Goal: Task Accomplishment & Management: Use online tool/utility

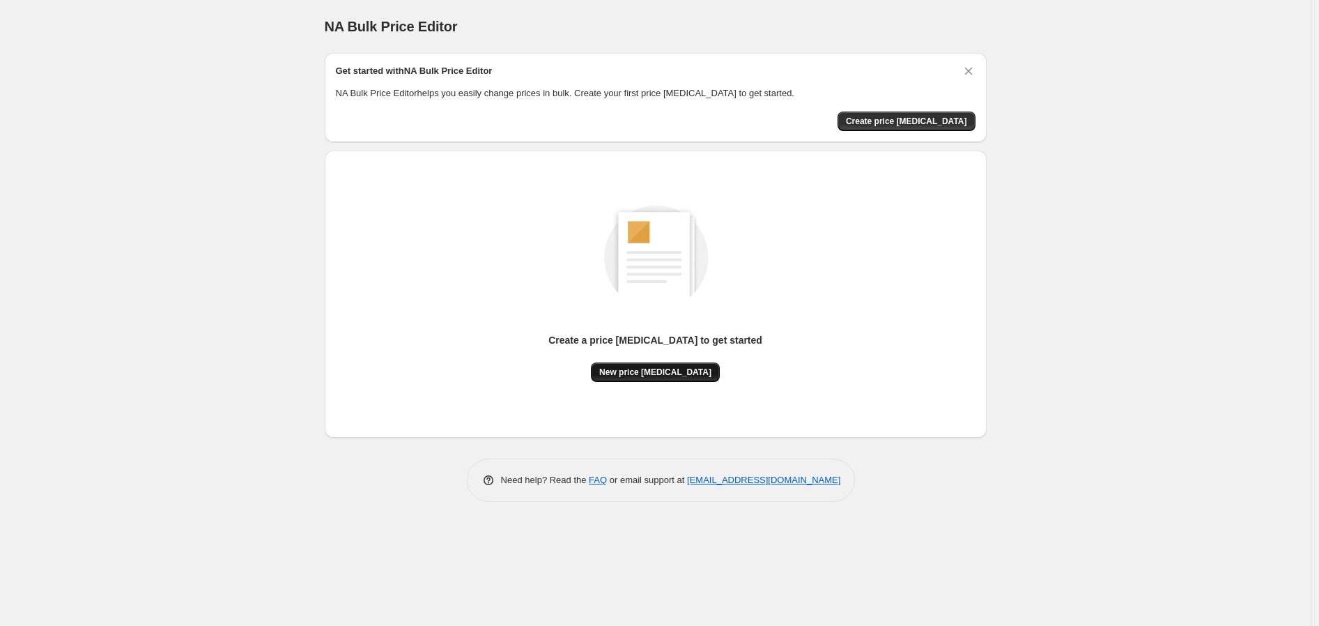
click at [678, 369] on span "New price change job" at bounding box center [655, 371] width 112 height 11
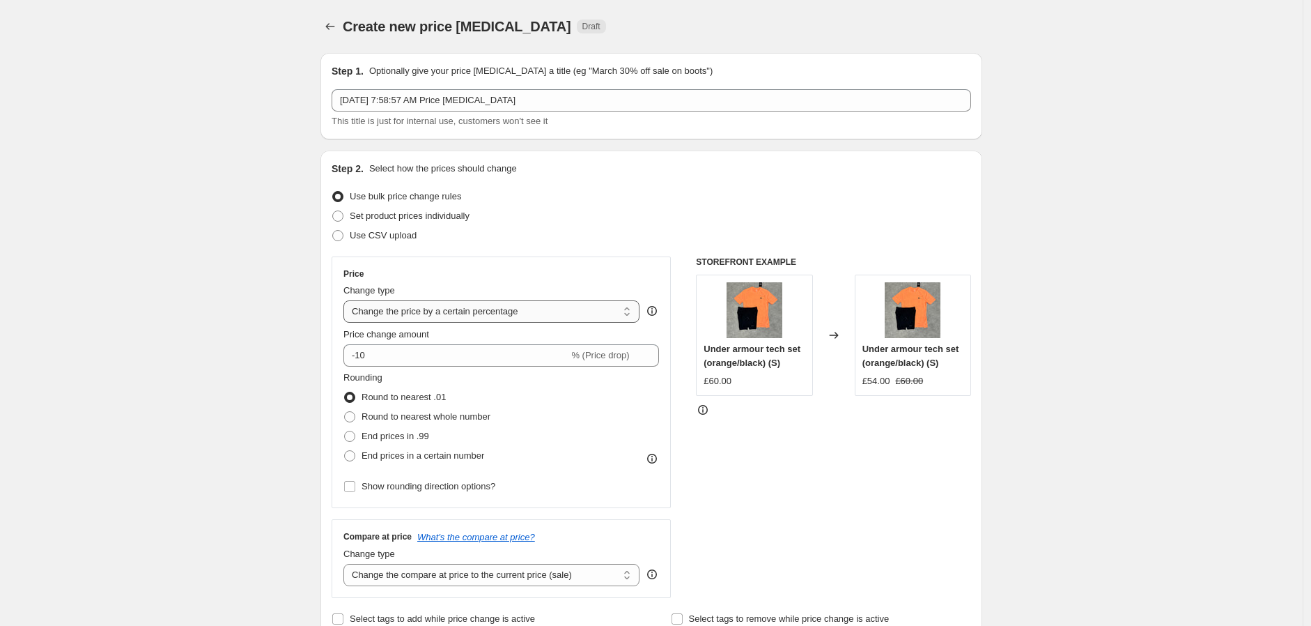
click at [604, 310] on select "Change the price to a certain amount Change the price by a certain amount Chang…" at bounding box center [491, 311] width 296 height 22
select select "to"
click at [347, 300] on select "Change the price to a certain amount Change the price by a certain amount Chang…" at bounding box center [491, 311] width 296 height 22
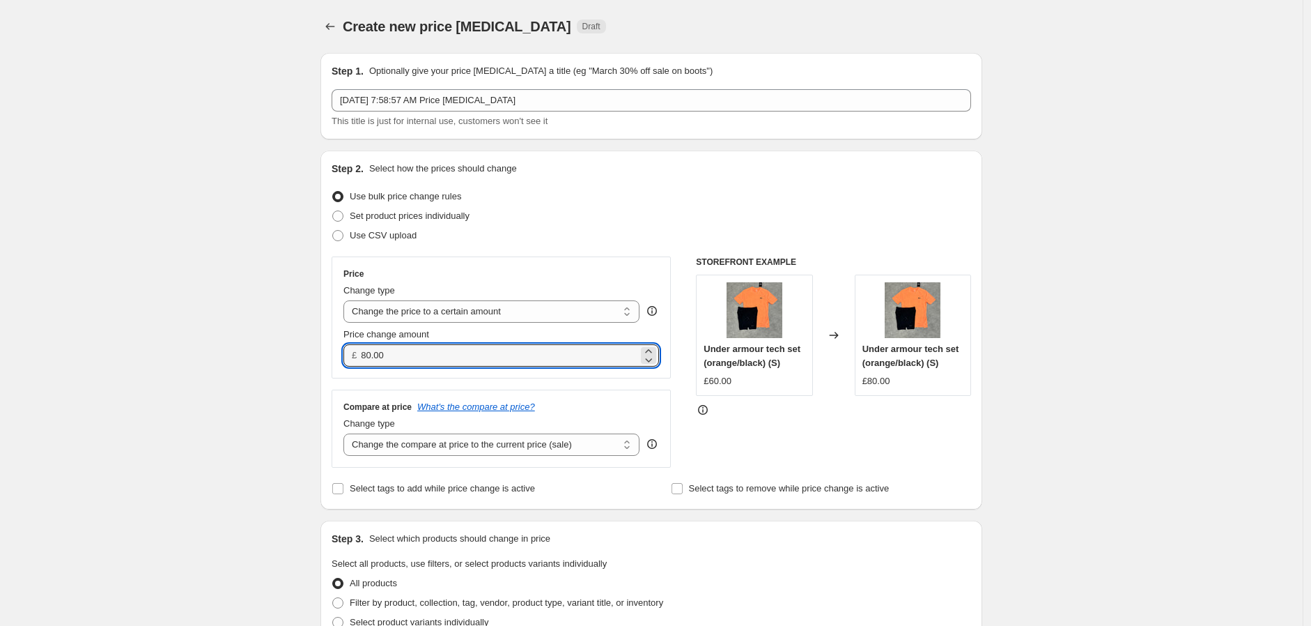
drag, startPoint x: 298, startPoint y: 349, endPoint x: 258, endPoint y: 349, distance: 39.7
click at [258, 349] on div "Create new price change job. This page is ready Create new price change job Dra…" at bounding box center [651, 631] width 1303 height 1263
type input "5.00"
click at [552, 449] on select "Change the compare at price to the current price (sale) Change the compare at p…" at bounding box center [491, 444] width 296 height 22
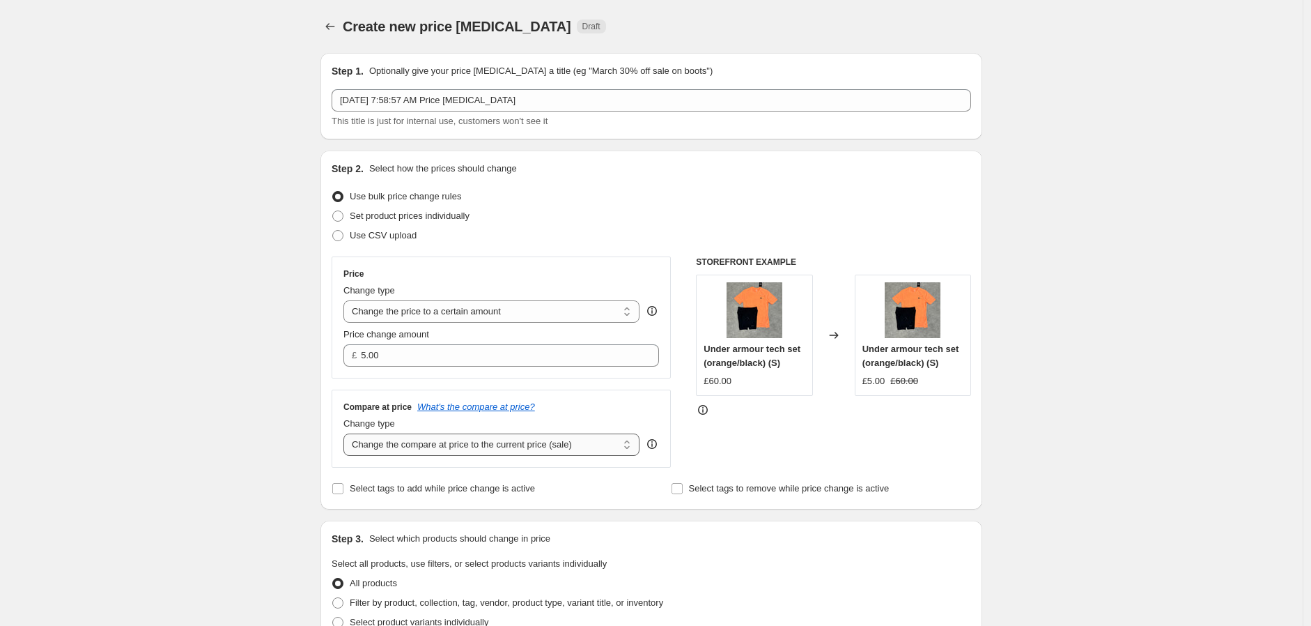
click at [552, 449] on select "Change the compare at price to the current price (sale) Change the compare at p…" at bounding box center [491, 444] width 296 height 22
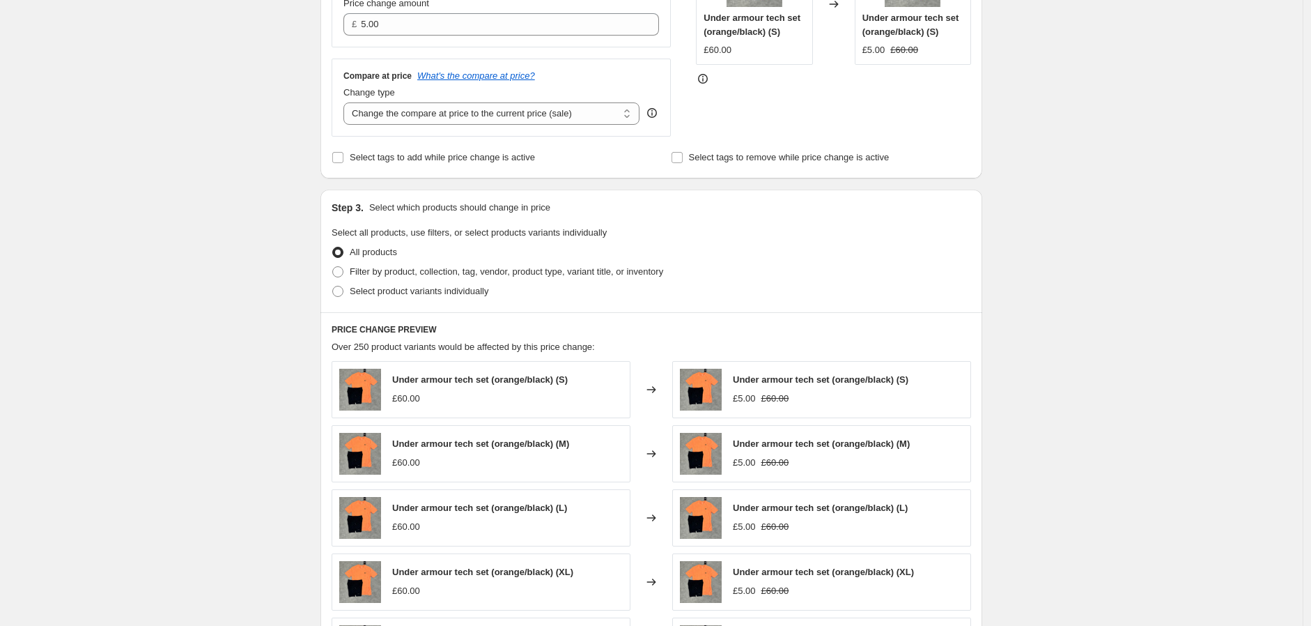
scroll to position [155, 0]
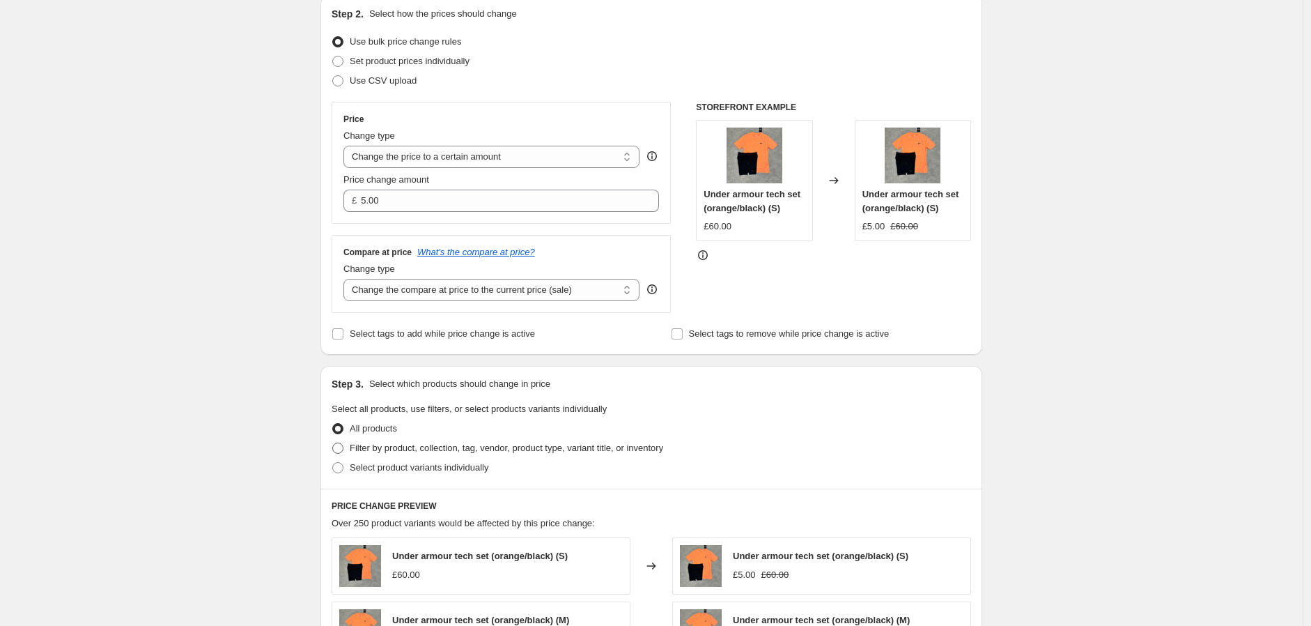
click at [406, 448] on span "Filter by product, collection, tag, vendor, product type, variant title, or inv…" at bounding box center [506, 447] width 313 height 10
click at [333, 443] on input "Filter by product, collection, tag, vendor, product type, variant title, or inv…" at bounding box center [332, 442] width 1 height 1
radio input "true"
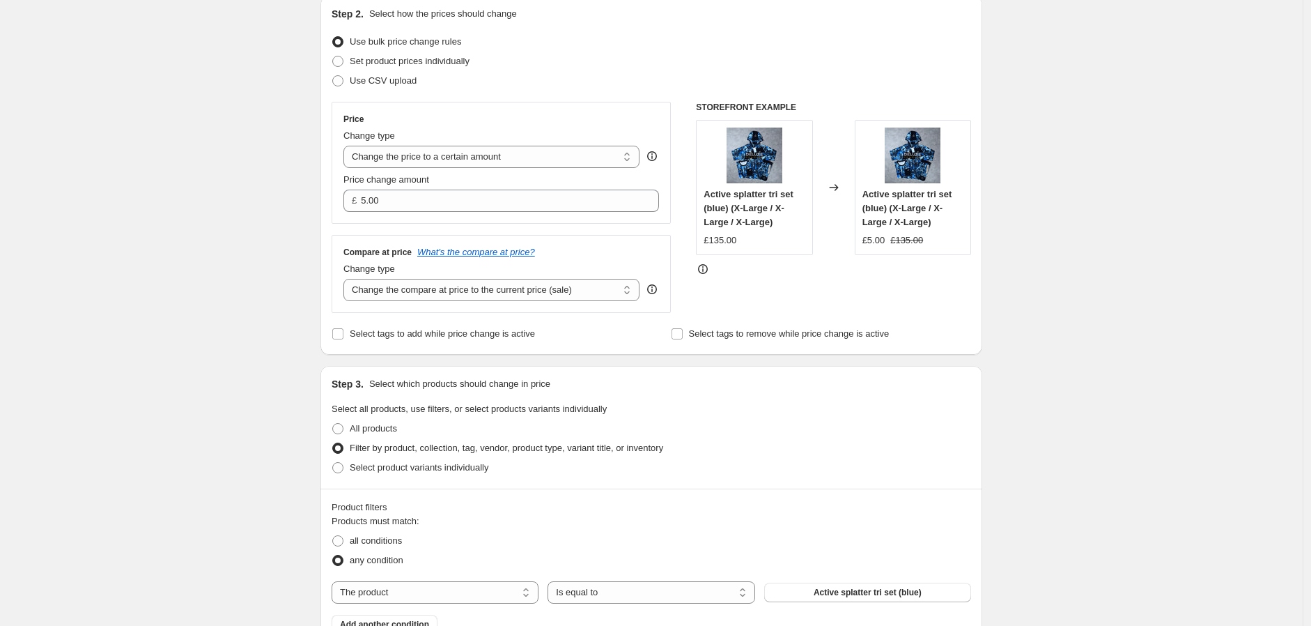
scroll to position [387, 0]
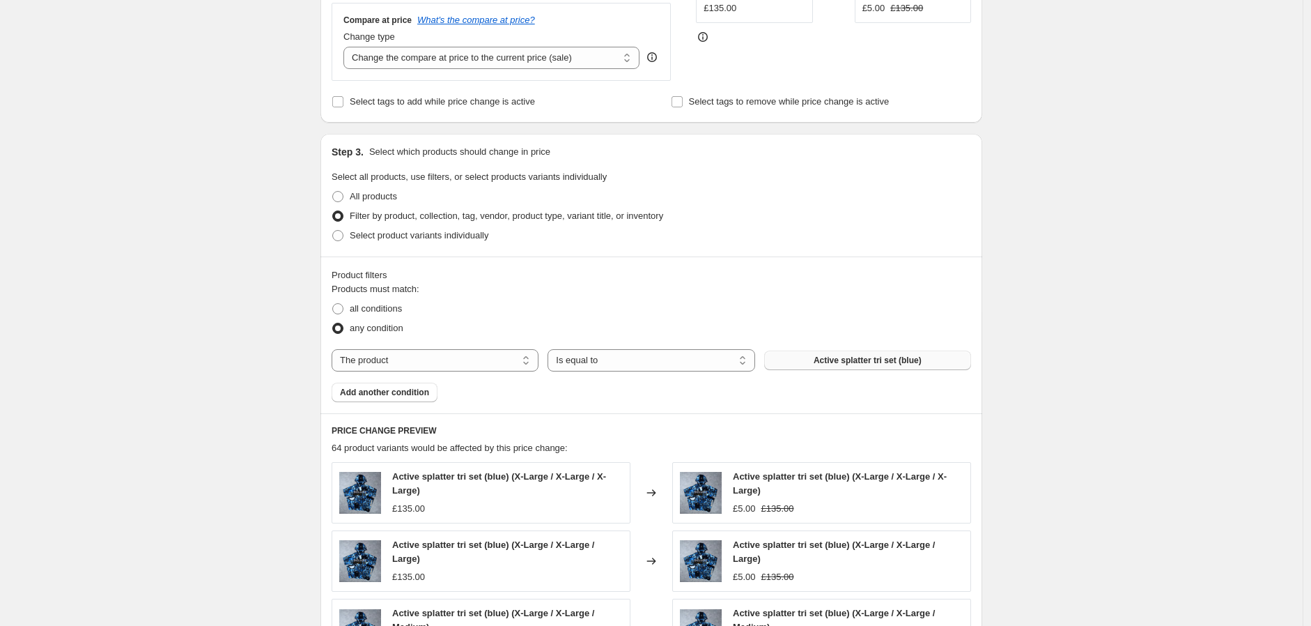
click at [906, 366] on button "Active splatter tri set (blue)" at bounding box center [867, 360] width 207 height 20
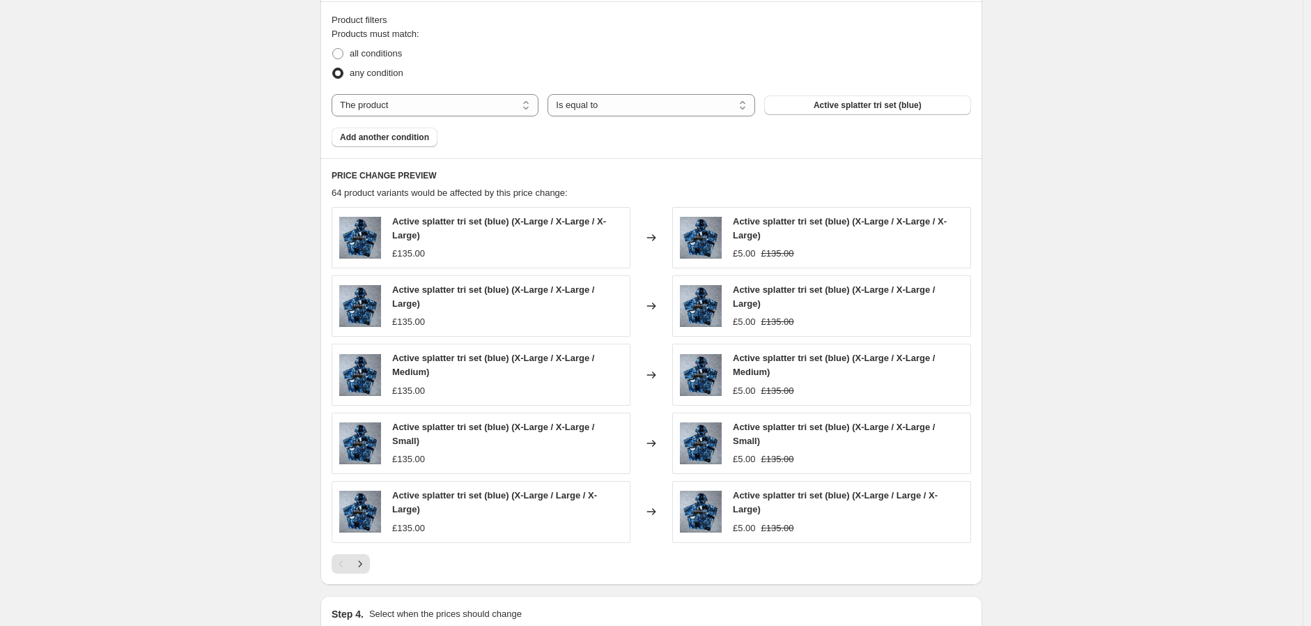
scroll to position [619, 0]
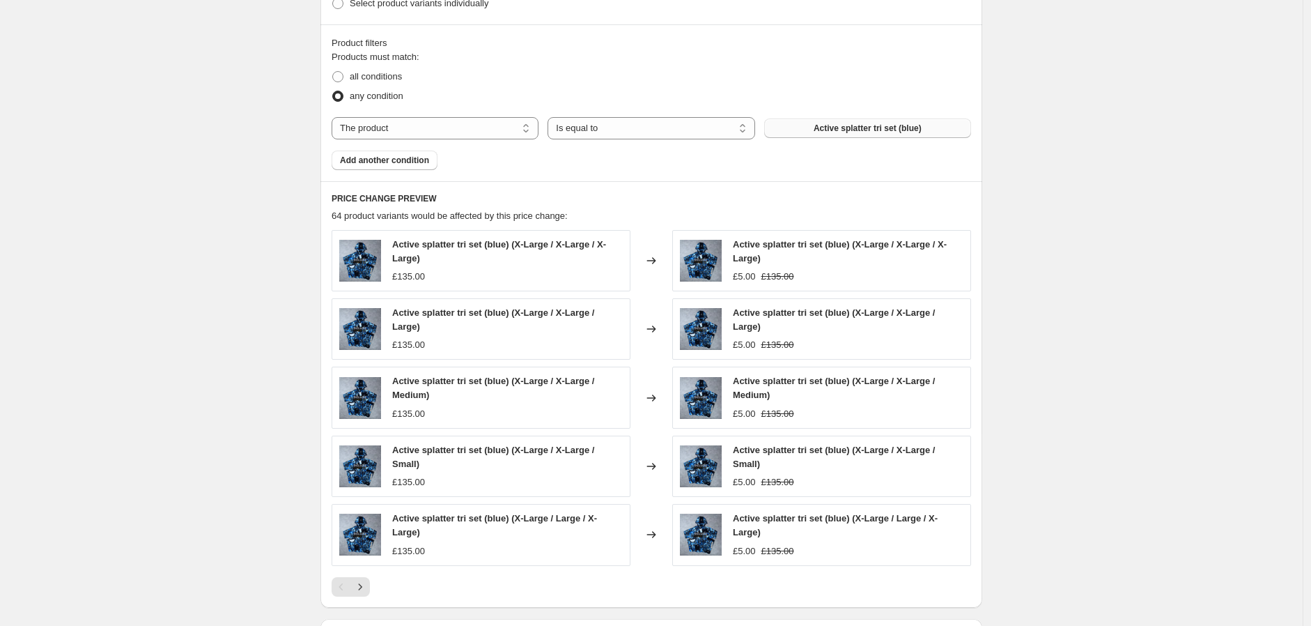
click at [828, 132] on span "Active splatter tri set (blue)" at bounding box center [868, 128] width 108 height 11
click at [528, 138] on select "The product The product's collection The product's tag The product's vendor The…" at bounding box center [435, 128] width 207 height 22
select select "collection"
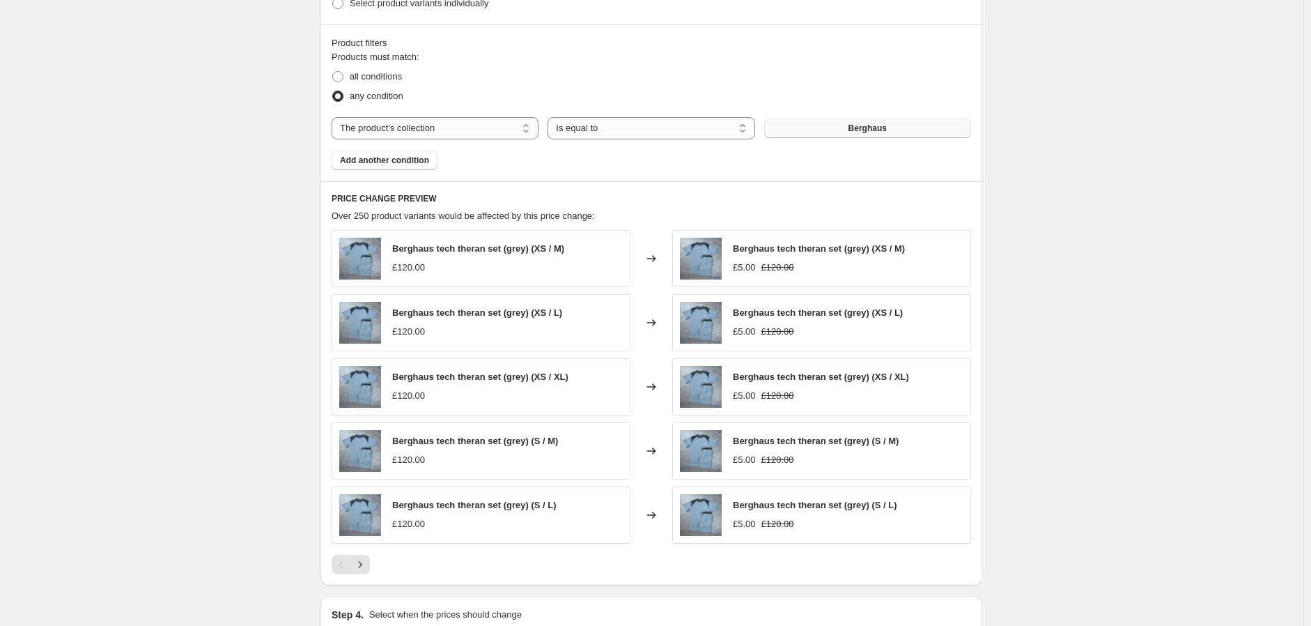
click at [860, 134] on button "Berghaus" at bounding box center [867, 128] width 207 height 20
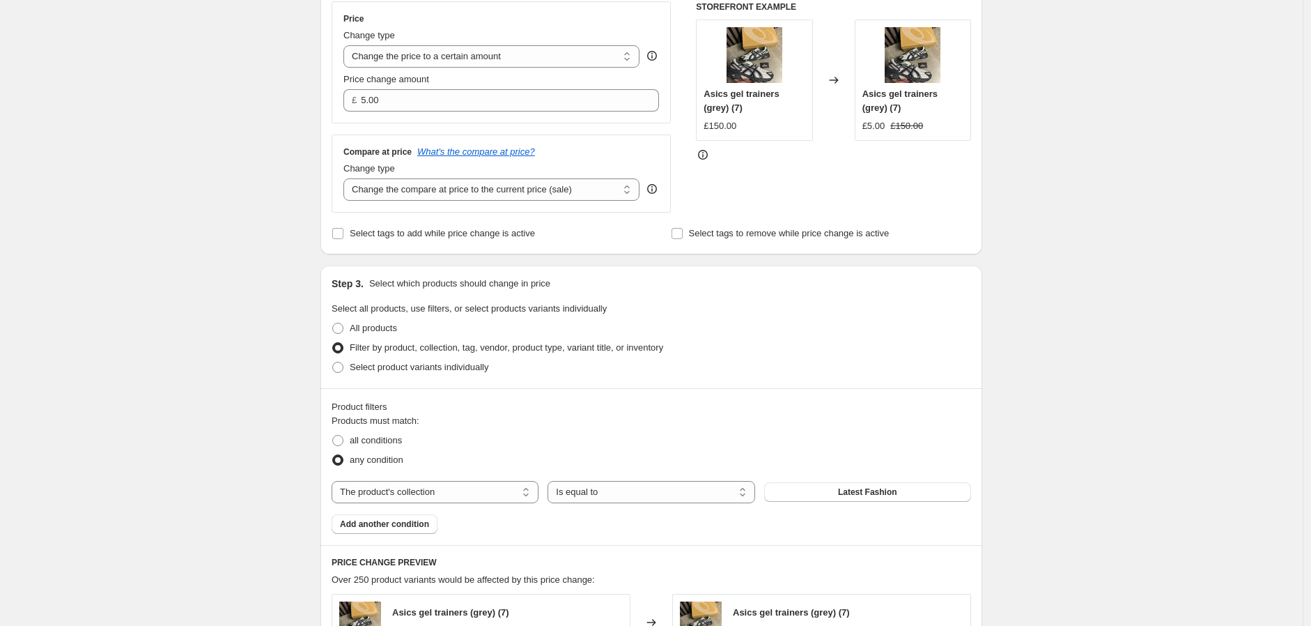
scroll to position [254, 0]
click at [533, 61] on select "Change the price to a certain amount Change the price by a certain amount Chang…" at bounding box center [491, 58] width 296 height 22
select select "by"
click at [347, 47] on select "Change the price to a certain amount Change the price by a certain amount Chang…" at bounding box center [491, 58] width 296 height 22
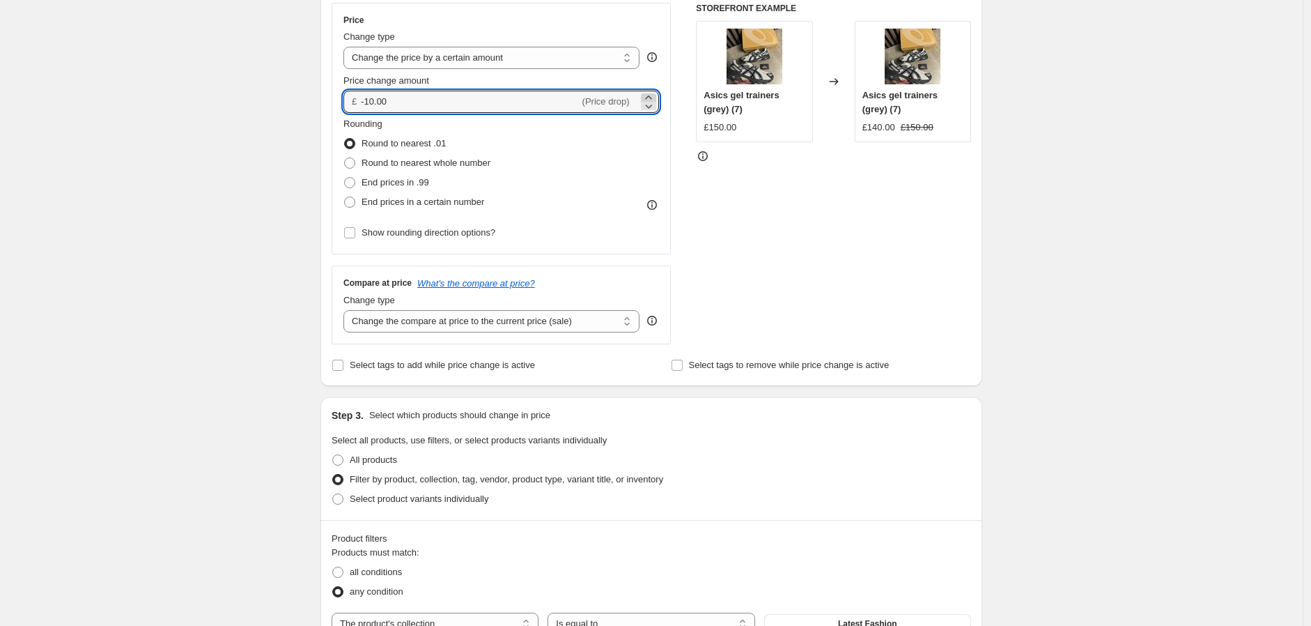
click at [651, 95] on icon at bounding box center [649, 98] width 14 height 14
drag, startPoint x: 514, startPoint y: 99, endPoint x: 375, endPoint y: 118, distance: 140.7
click at [370, 118] on div "Price Change type Change the price to a certain amount Change the price by a ce…" at bounding box center [501, 129] width 316 height 228
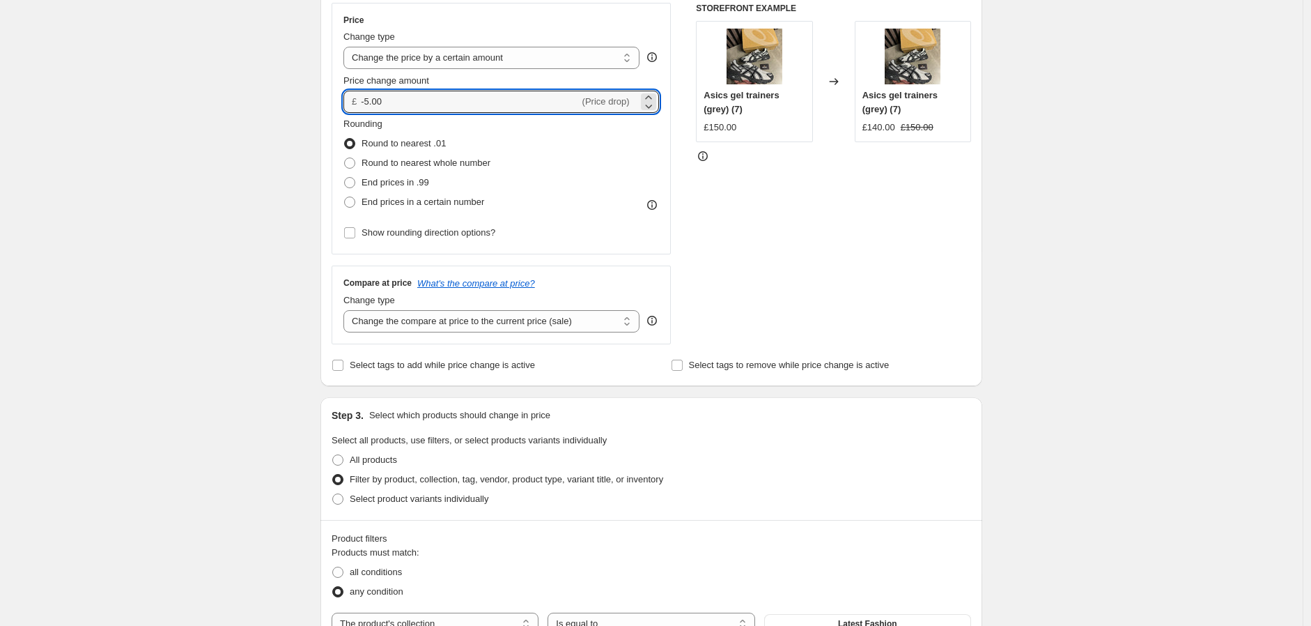
type input "-5.00"
click at [1066, 206] on div "Create new price change job. This page is ready Create new price change job Dra…" at bounding box center [651, 520] width 1303 height 1549
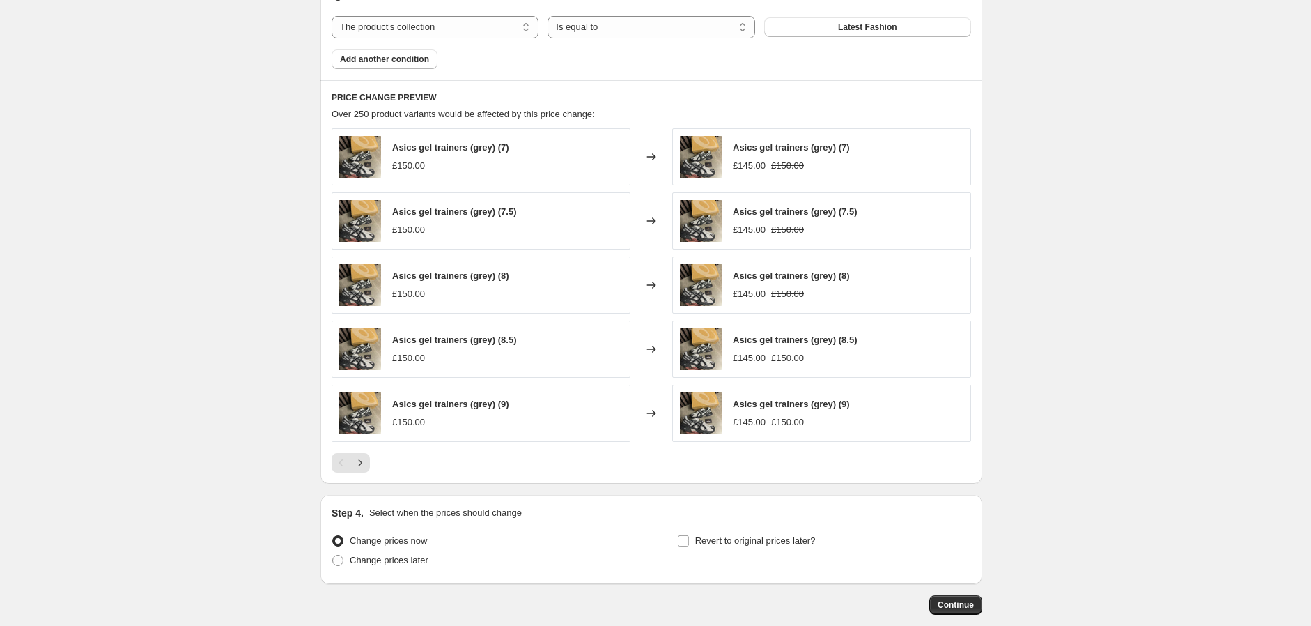
scroll to position [924, 0]
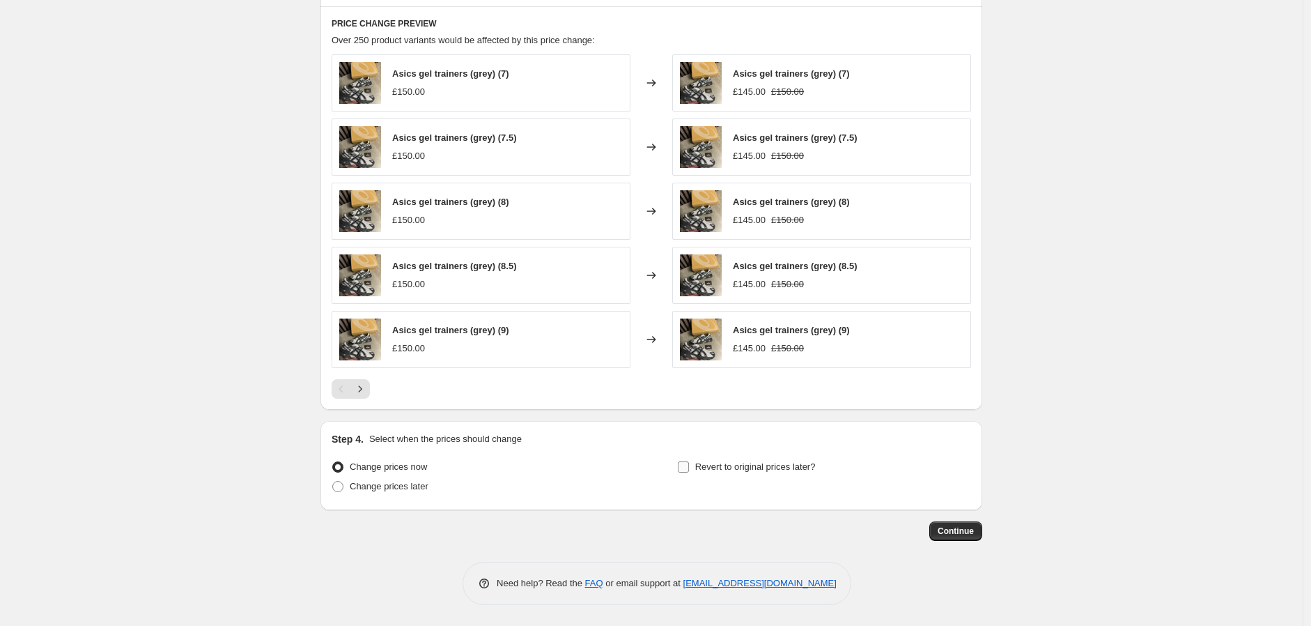
click at [744, 465] on span "Revert to original prices later?" at bounding box center [755, 466] width 121 height 10
click at [689, 465] on input "Revert to original prices later?" at bounding box center [683, 466] width 11 height 11
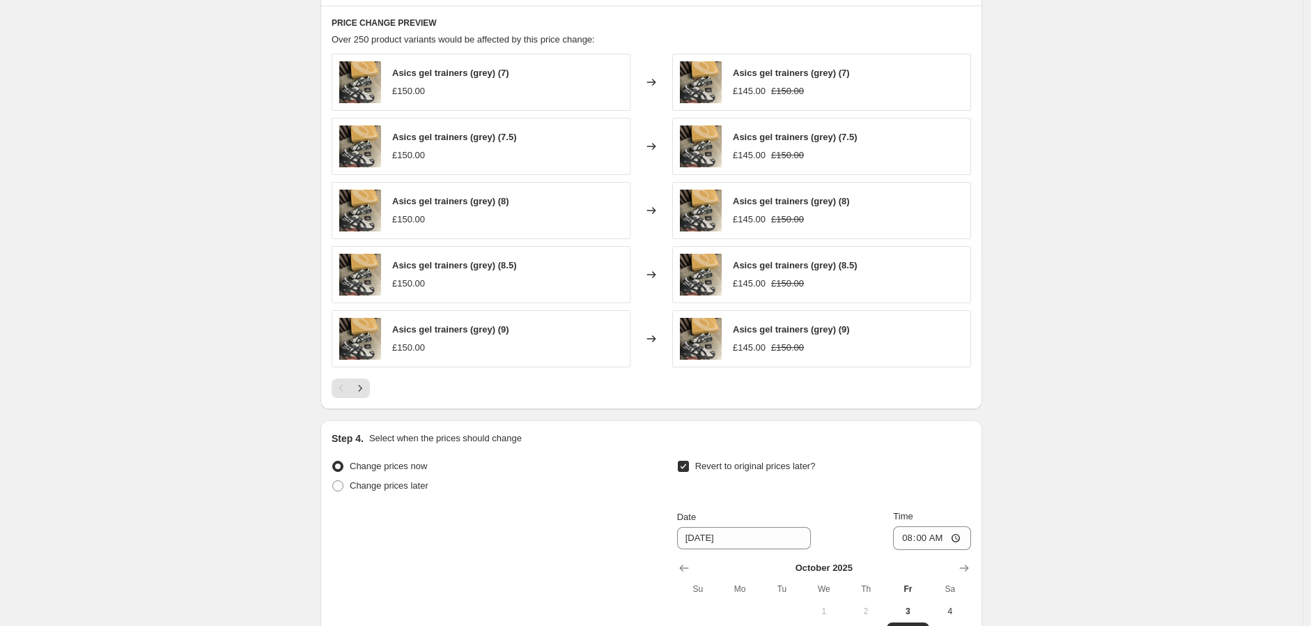
click at [743, 465] on span "Revert to original prices later?" at bounding box center [755, 465] width 121 height 10
click at [689, 465] on input "Revert to original prices later?" at bounding box center [683, 465] width 11 height 11
checkbox input "false"
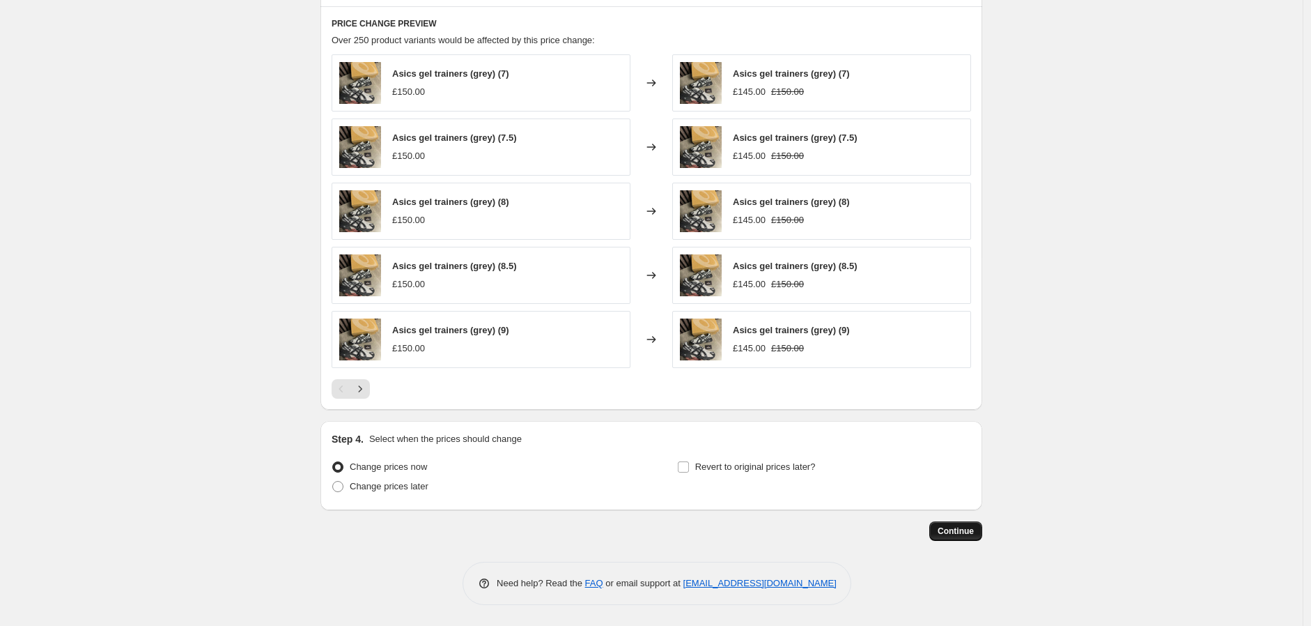
click at [969, 532] on span "Continue" at bounding box center [956, 530] width 36 height 11
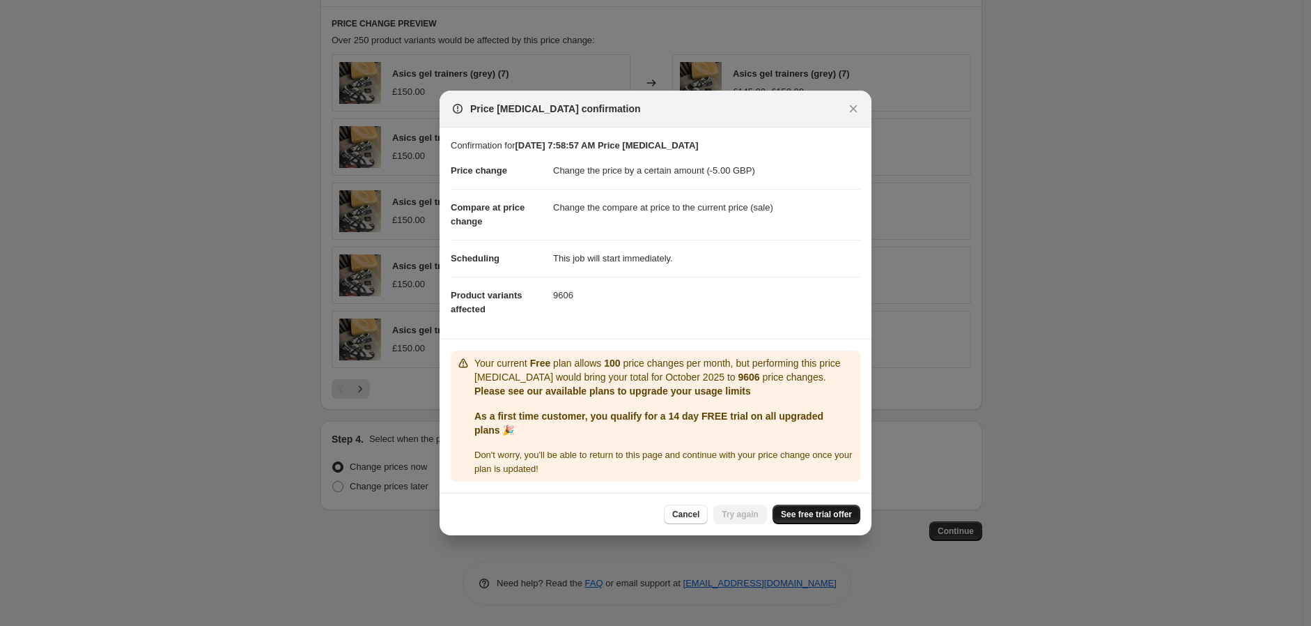
click at [831, 512] on span "See free trial offer" at bounding box center [816, 514] width 71 height 11
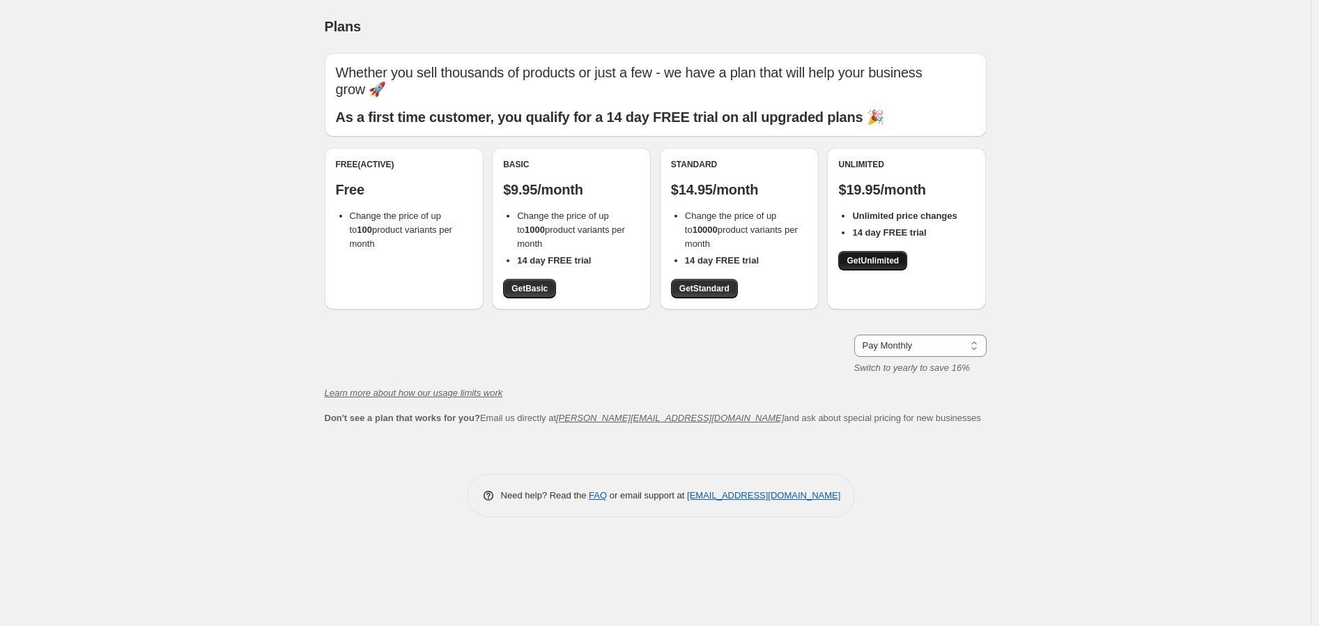
click at [873, 264] on span "Get Unlimited" at bounding box center [872, 260] width 52 height 11
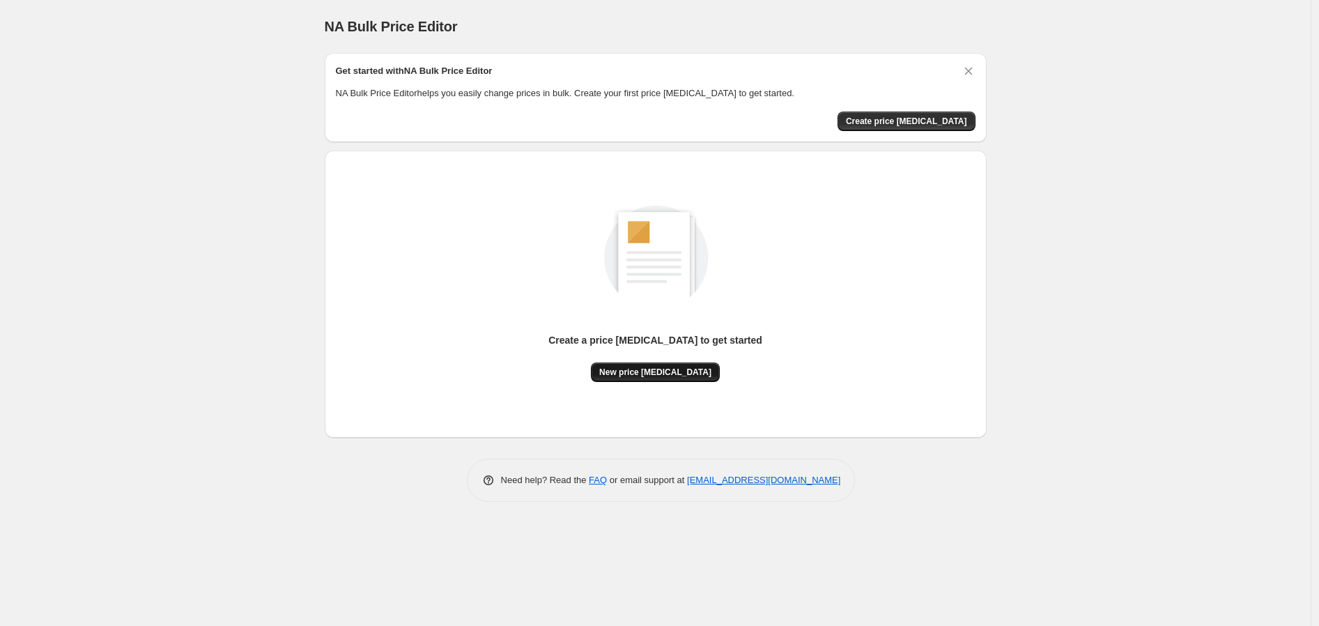
click at [672, 368] on span "New price change job" at bounding box center [655, 371] width 112 height 11
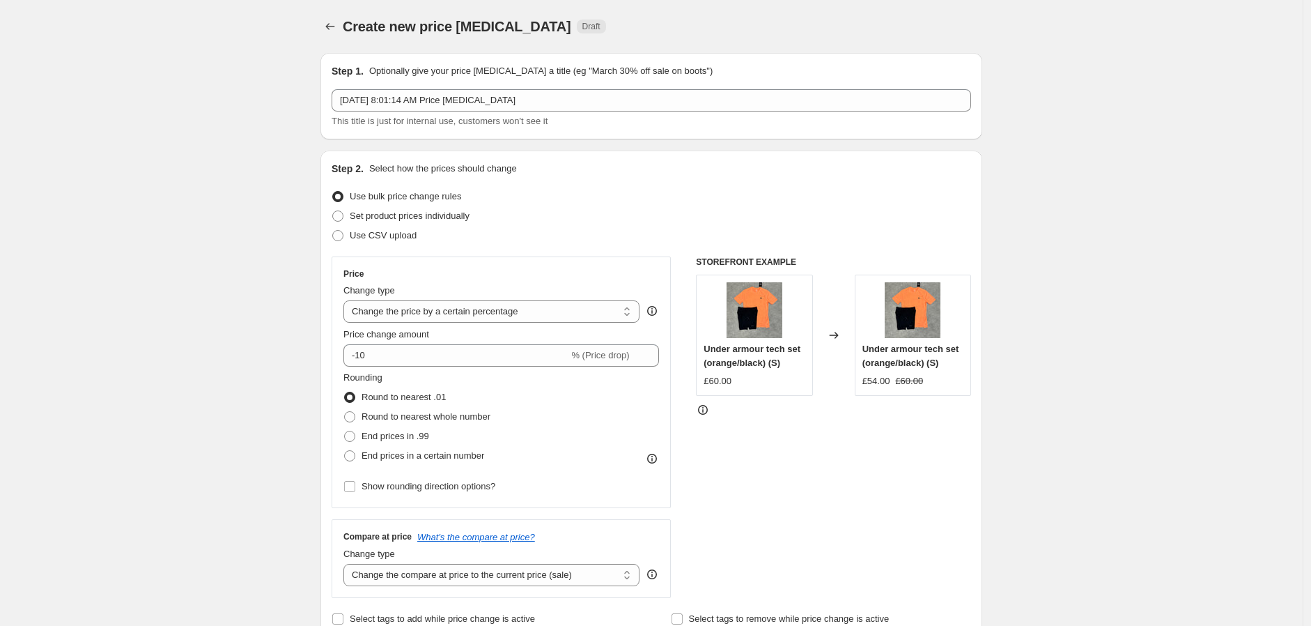
click at [514, 323] on div "Price Change type Change the price to a certain amount Change the price by a ce…" at bounding box center [501, 382] width 316 height 228
click at [509, 319] on select "Change the price to a certain amount Change the price by a certain amount Chang…" at bounding box center [491, 311] width 296 height 22
select select "by"
click at [347, 300] on select "Change the price to a certain amount Change the price by a certain amount Chang…" at bounding box center [491, 311] width 296 height 22
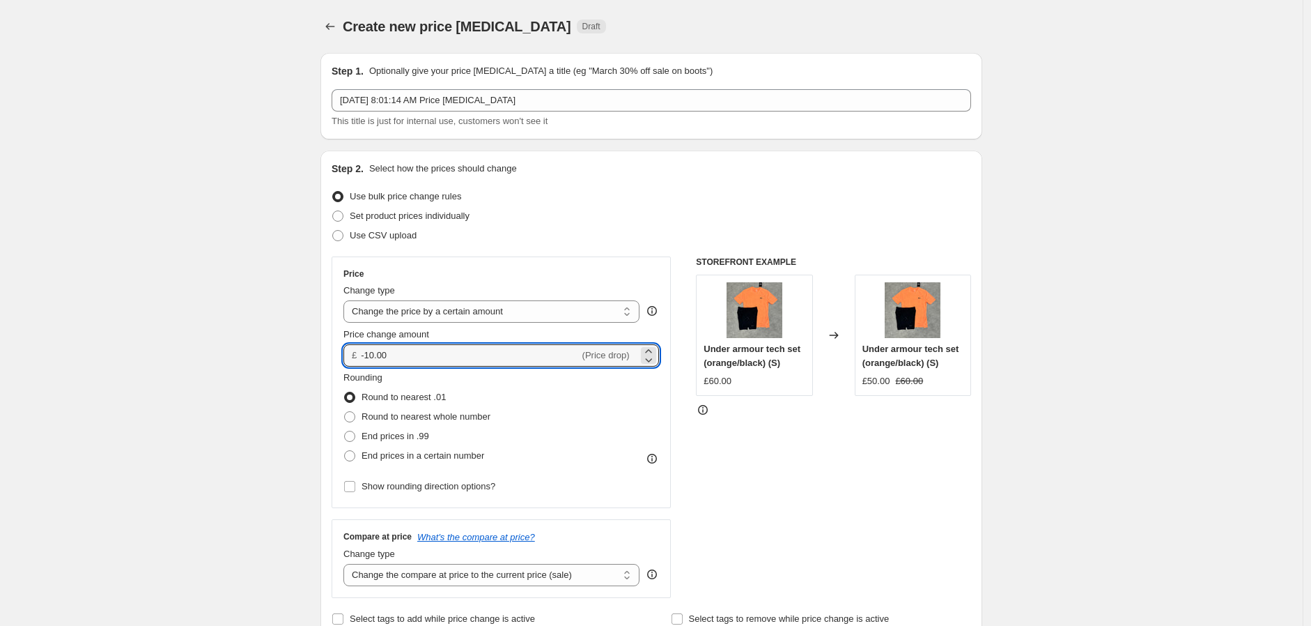
drag, startPoint x: 488, startPoint y: 356, endPoint x: 369, endPoint y: 371, distance: 119.3
click at [369, 371] on div "Price Change type Change the price to a certain amount Change the price by a ce…" at bounding box center [501, 382] width 316 height 228
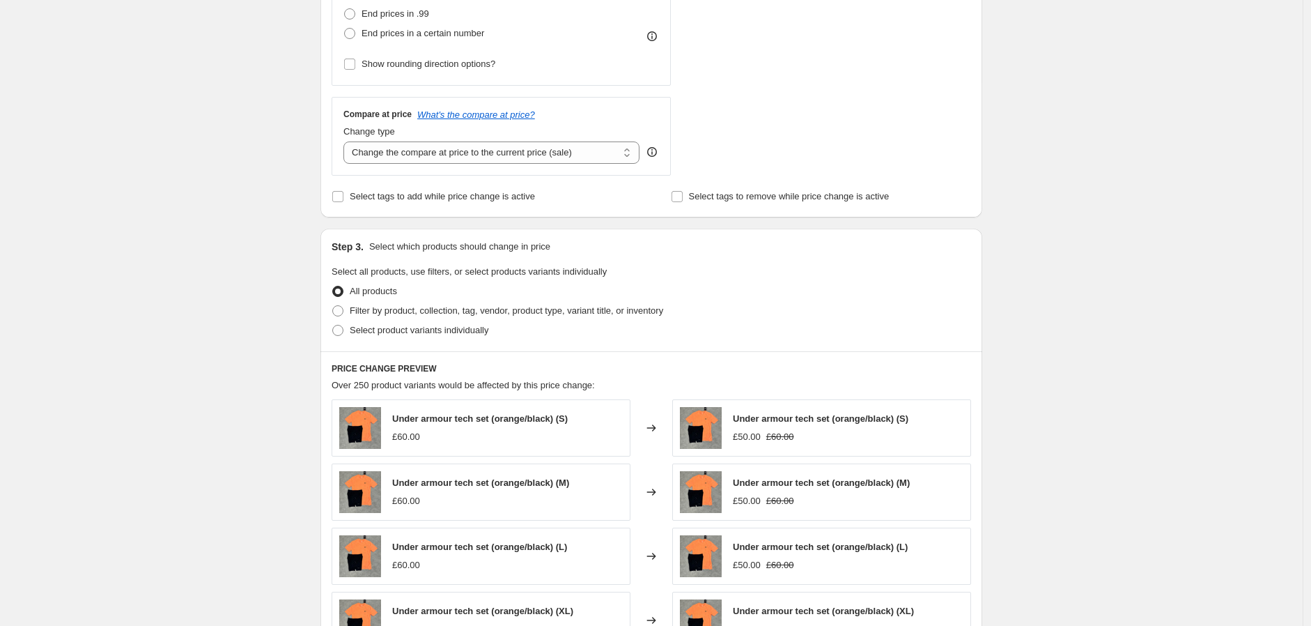
scroll to position [619, 0]
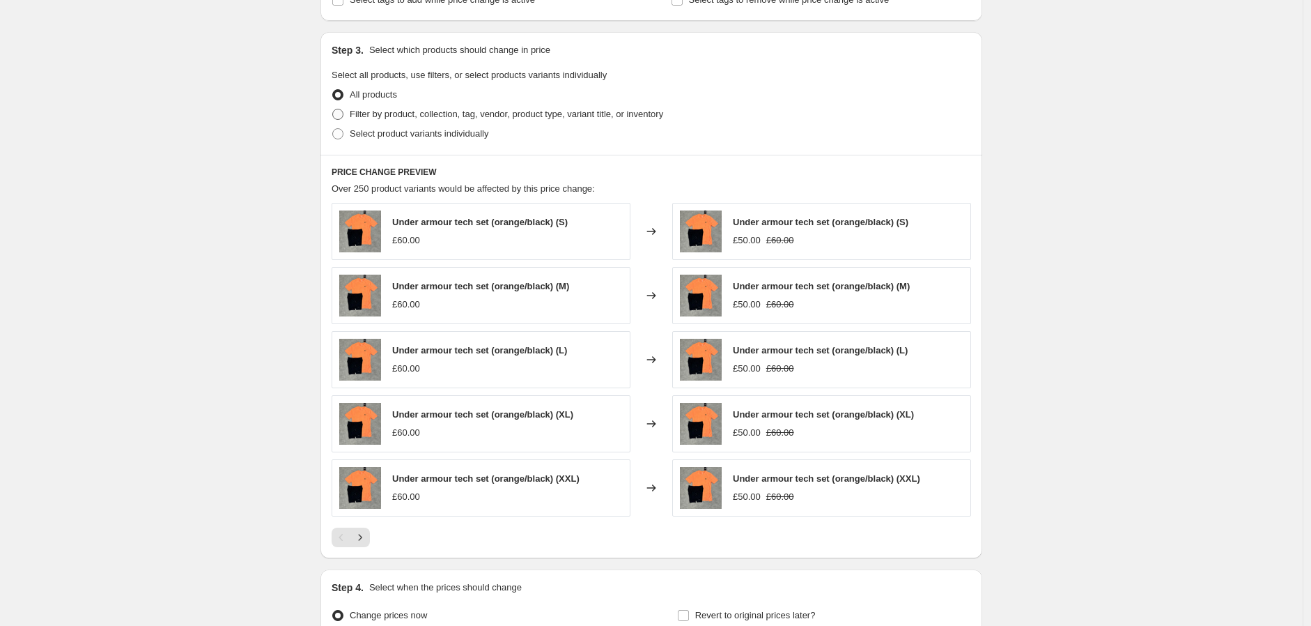
type input "-5.00"
click at [366, 121] on span "Filter by product, collection, tag, vendor, product type, variant title, or inv…" at bounding box center [506, 114] width 313 height 14
click at [333, 109] on input "Filter by product, collection, tag, vendor, product type, variant title, or inv…" at bounding box center [332, 109] width 1 height 1
radio input "true"
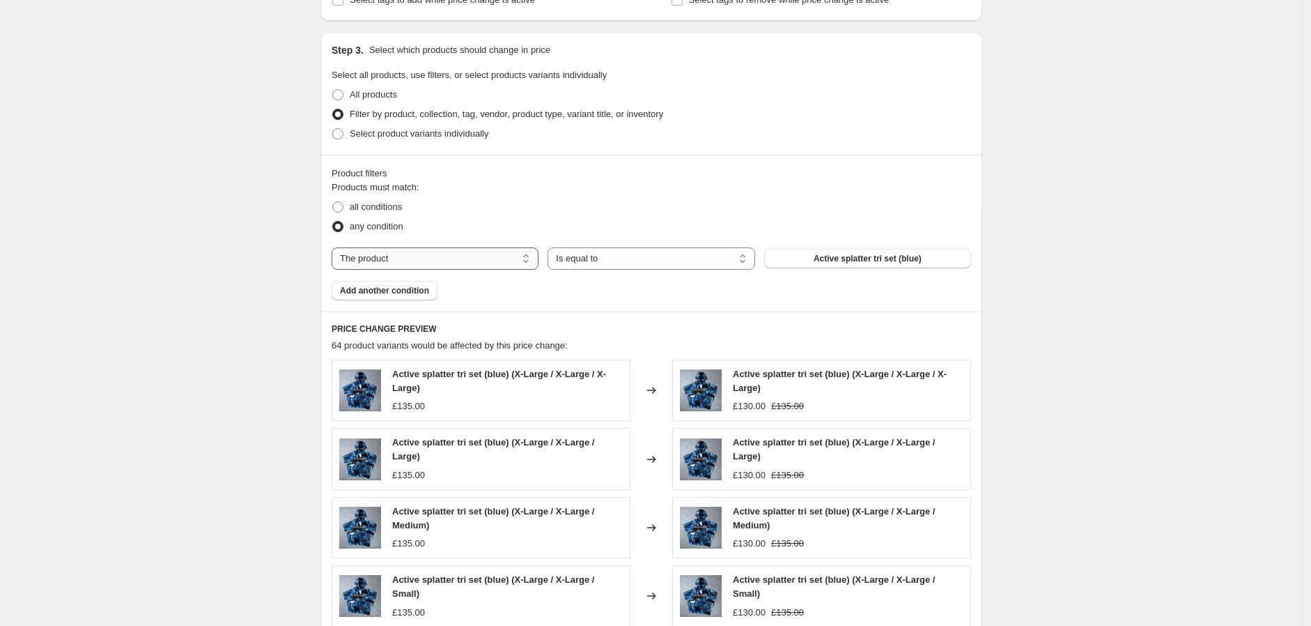
click at [477, 258] on select "The product The product's collection The product's tag The product's vendor The…" at bounding box center [435, 258] width 207 height 22
select select "collection"
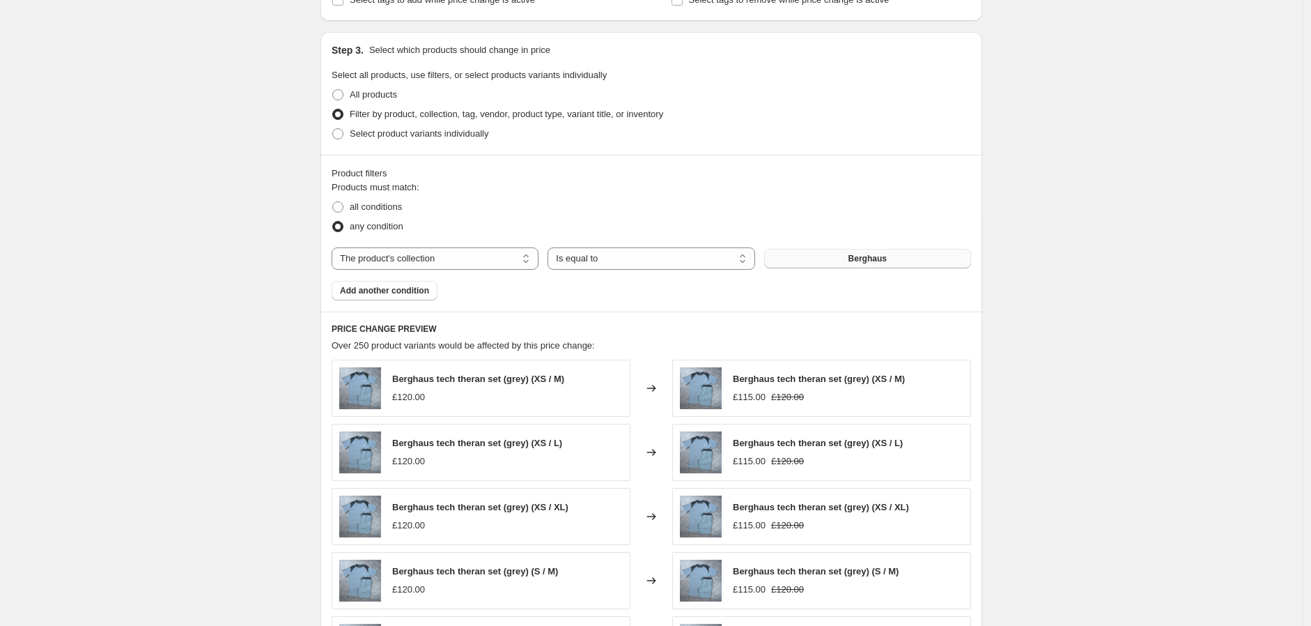
click at [871, 267] on button "Berghaus" at bounding box center [867, 259] width 207 height 20
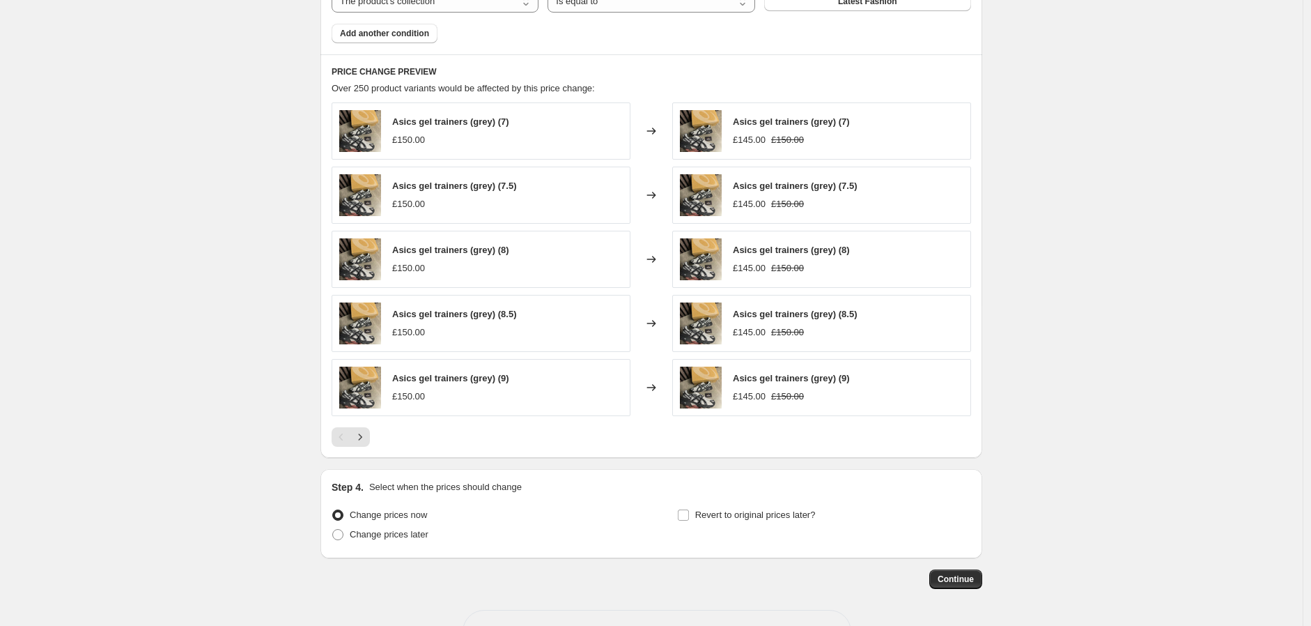
scroll to position [924, 0]
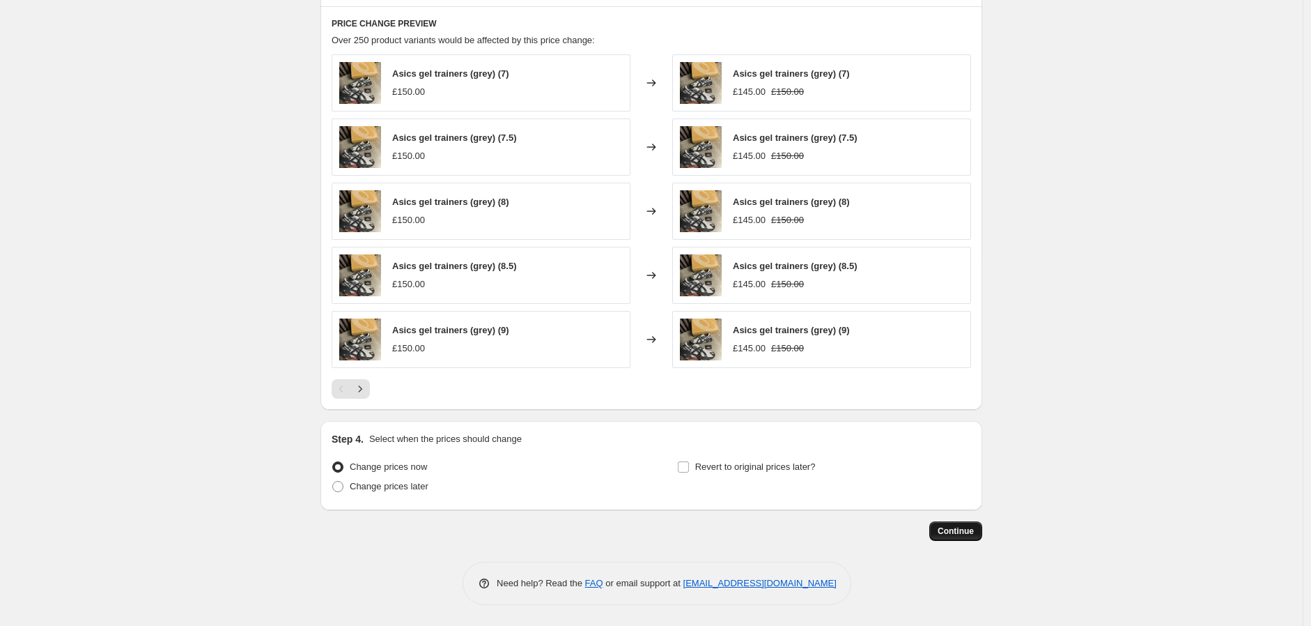
click at [963, 529] on span "Continue" at bounding box center [956, 530] width 36 height 11
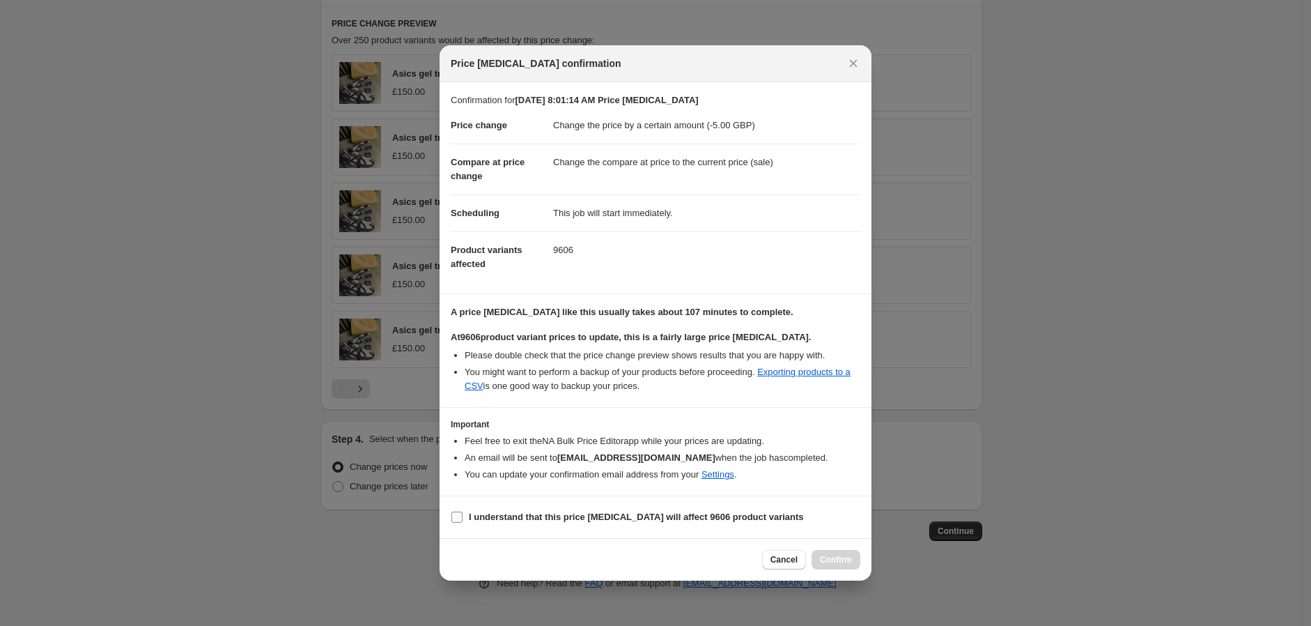
click at [616, 512] on b "I understand that this price change job will affect 9606 product variants" at bounding box center [636, 516] width 335 height 10
click at [463, 512] on input "I understand that this price change job will affect 9606 product variants" at bounding box center [456, 516] width 11 height 11
checkbox input "true"
click at [837, 558] on span "Confirm" at bounding box center [836, 559] width 32 height 11
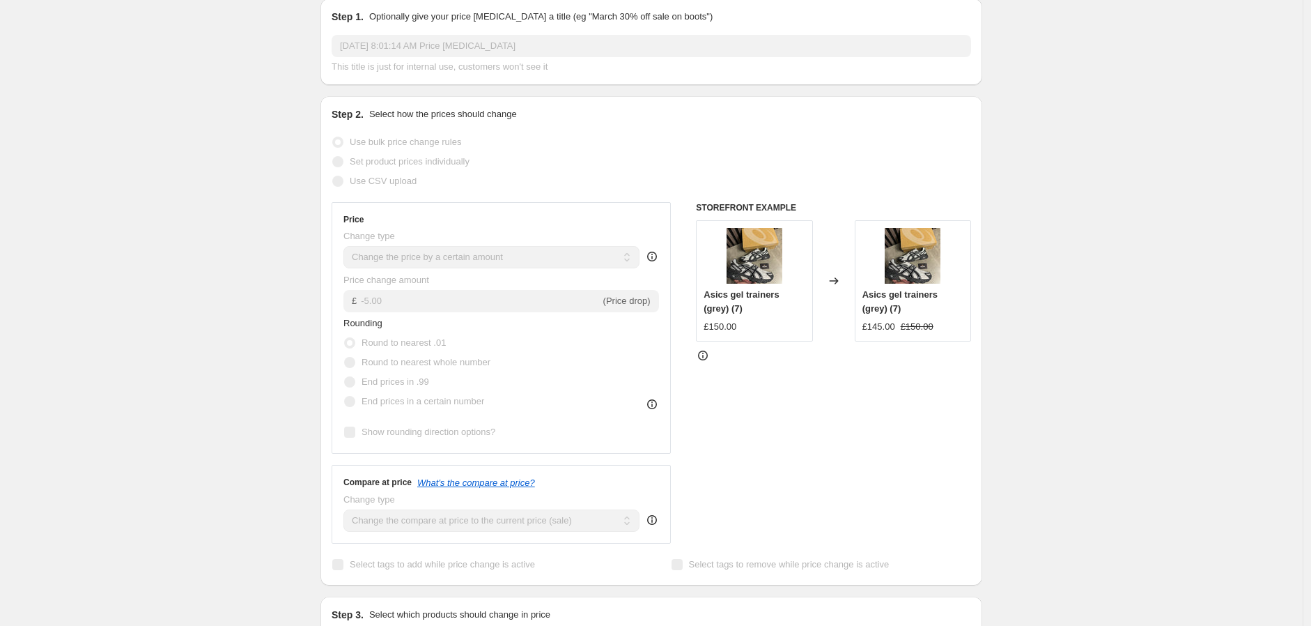
scroll to position [994, 0]
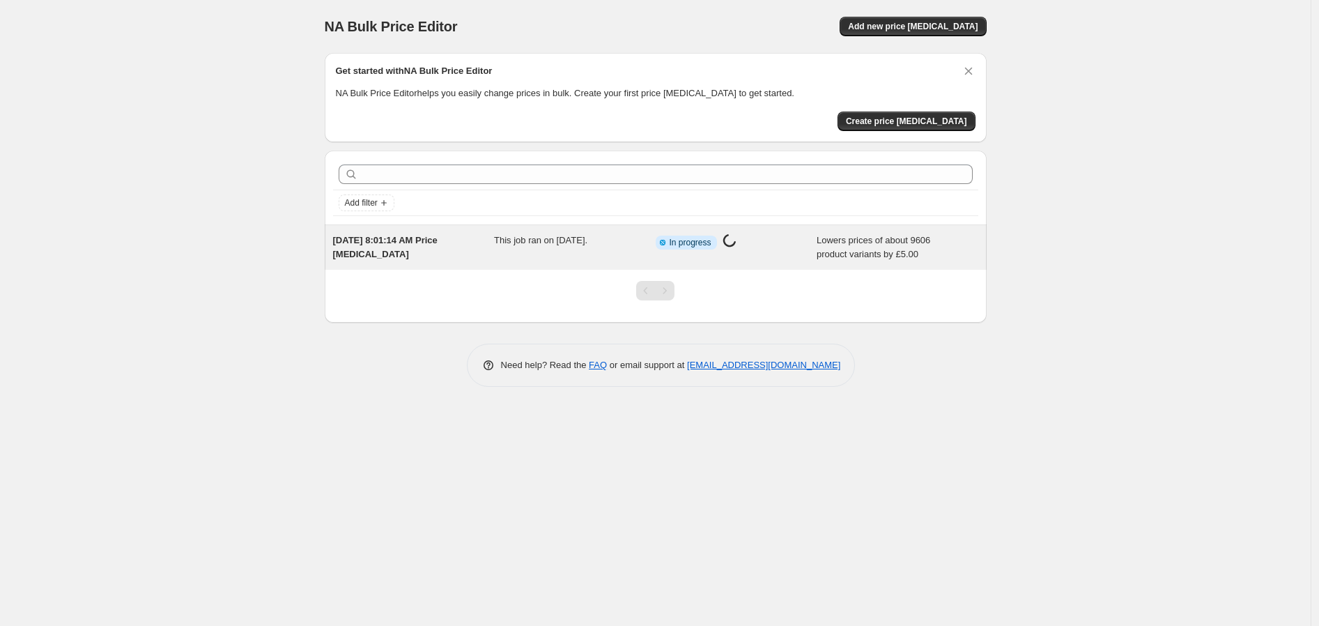
click at [702, 240] on span "In progress" at bounding box center [690, 242] width 42 height 11
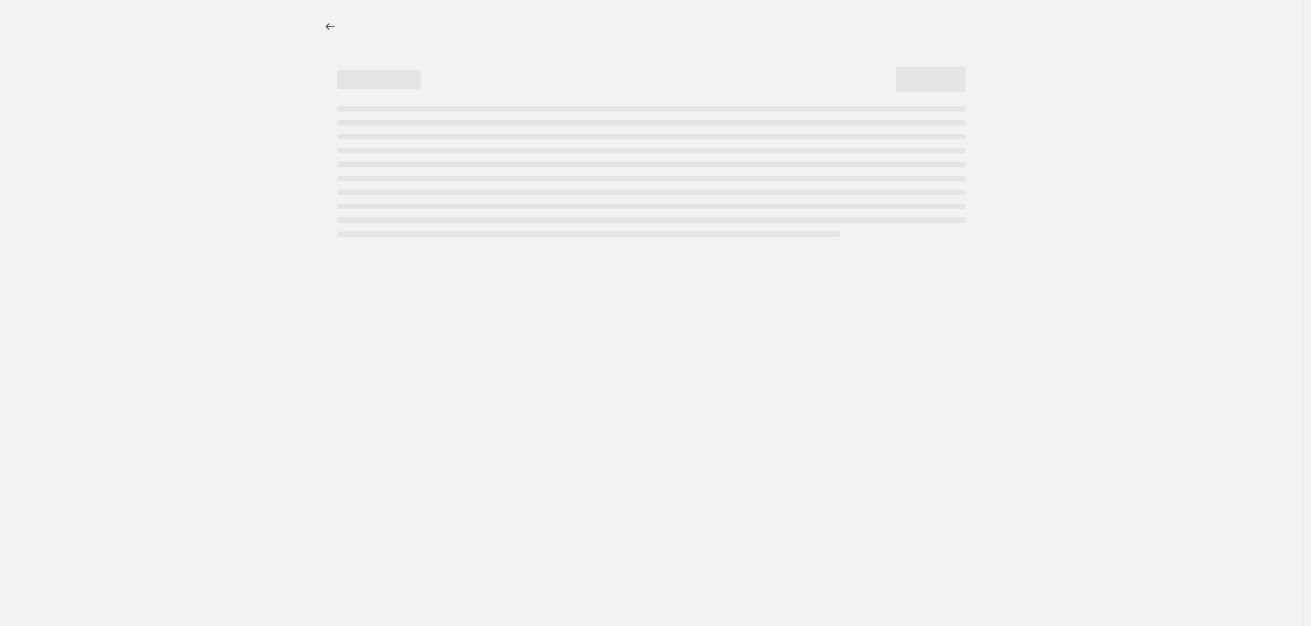
select select "by"
select select "collection"
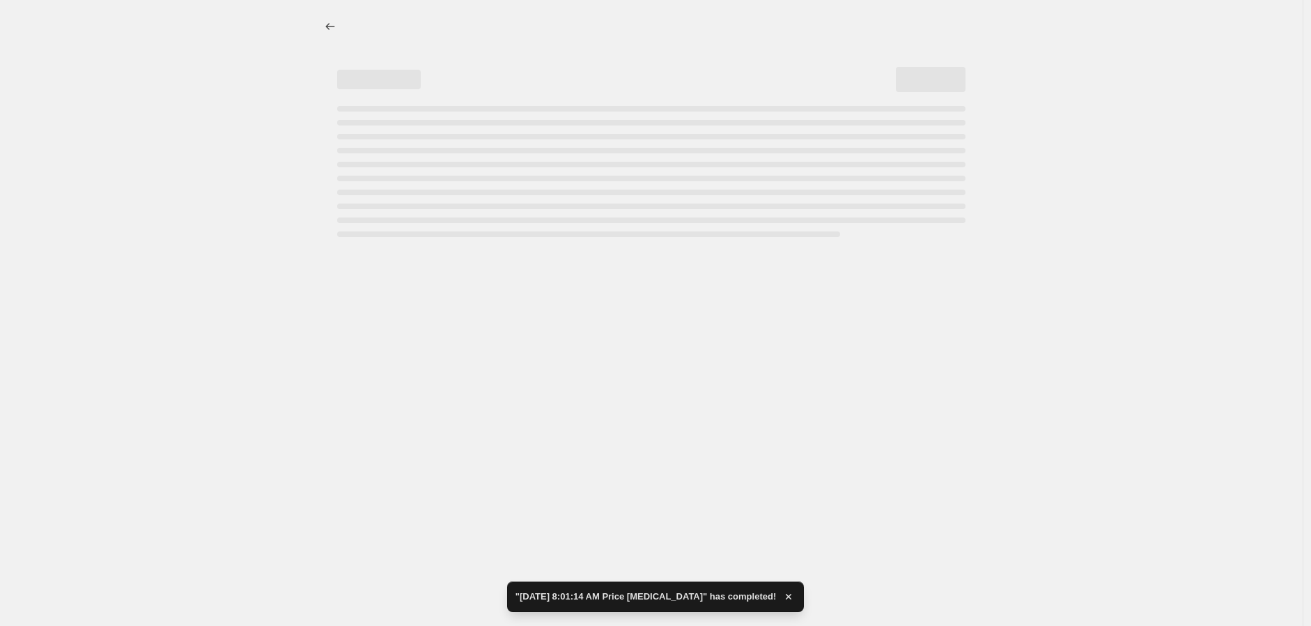
select select "by"
select select "collection"
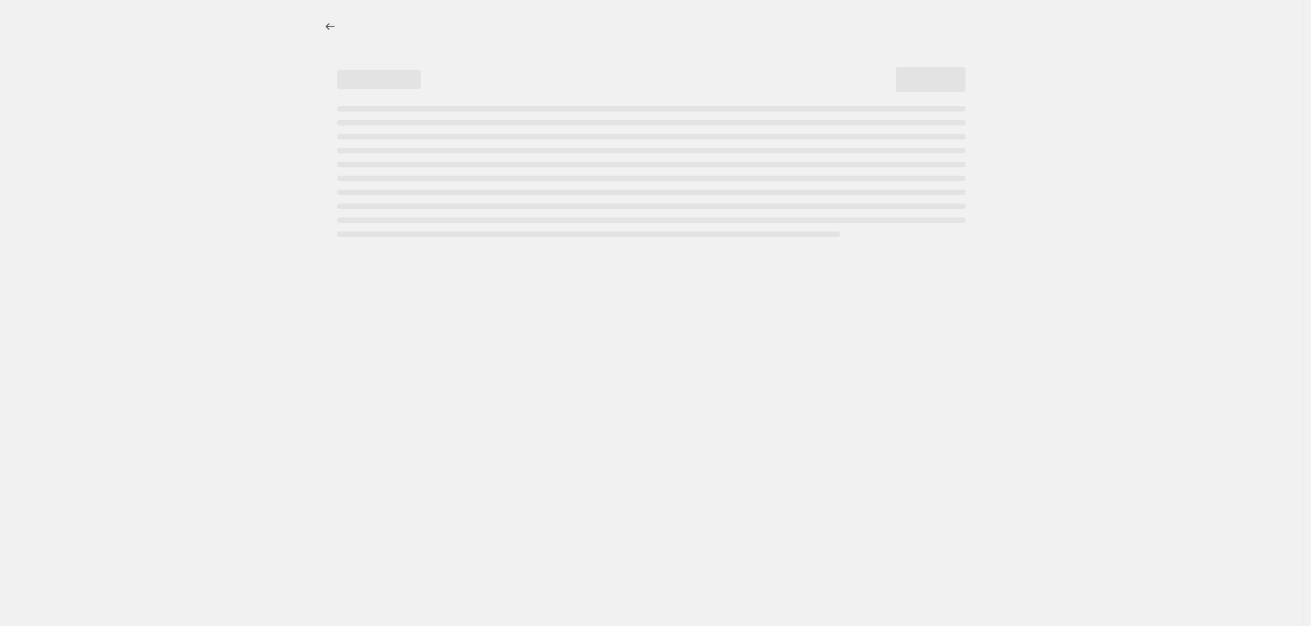
select select "by"
select select "collection"
